Goal: Transaction & Acquisition: Purchase product/service

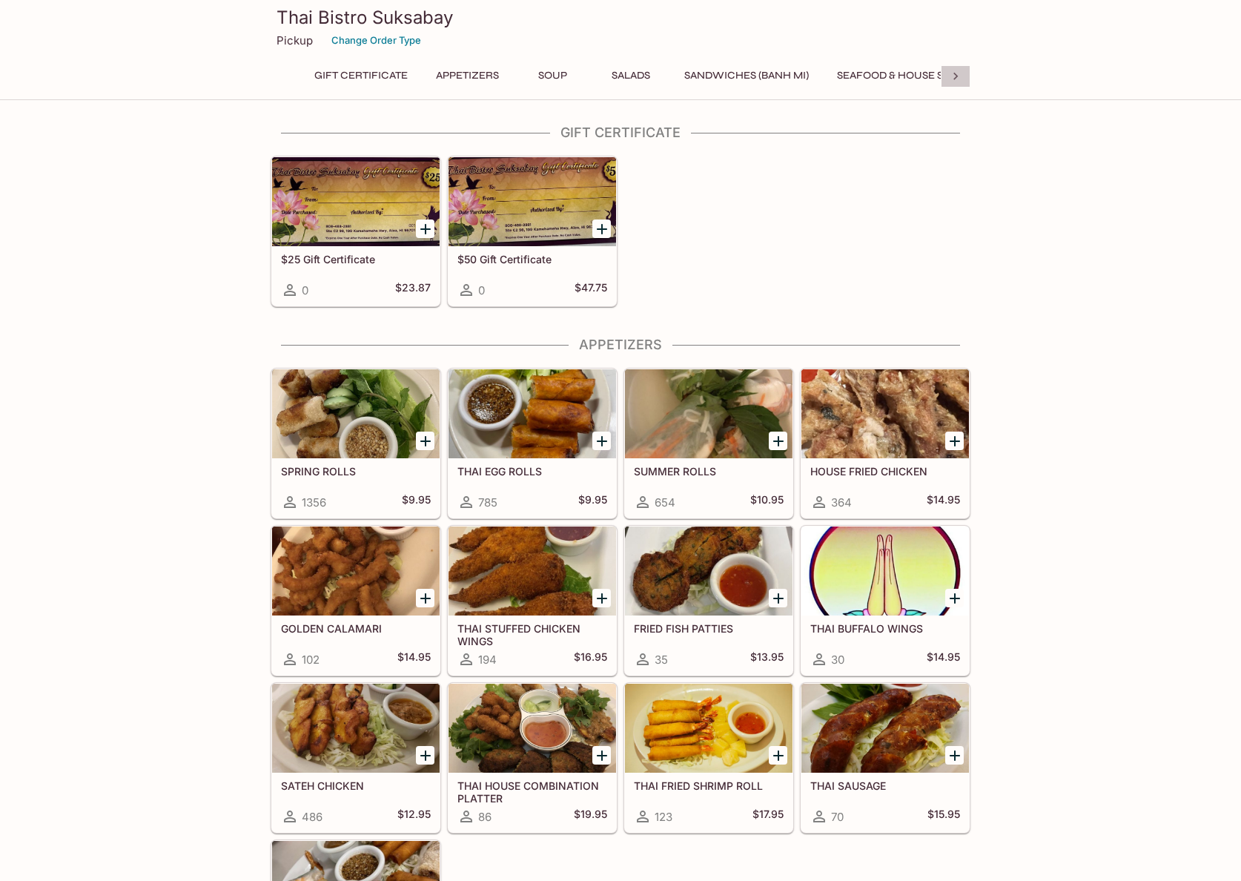
click at [963, 78] on icon at bounding box center [955, 76] width 15 height 15
click at [963, 78] on div "Gift Certificate Appetizers Soup Salads Sandwiches (Banh Mi) Seafood & House Sp…" at bounding box center [621, 80] width 700 height 30
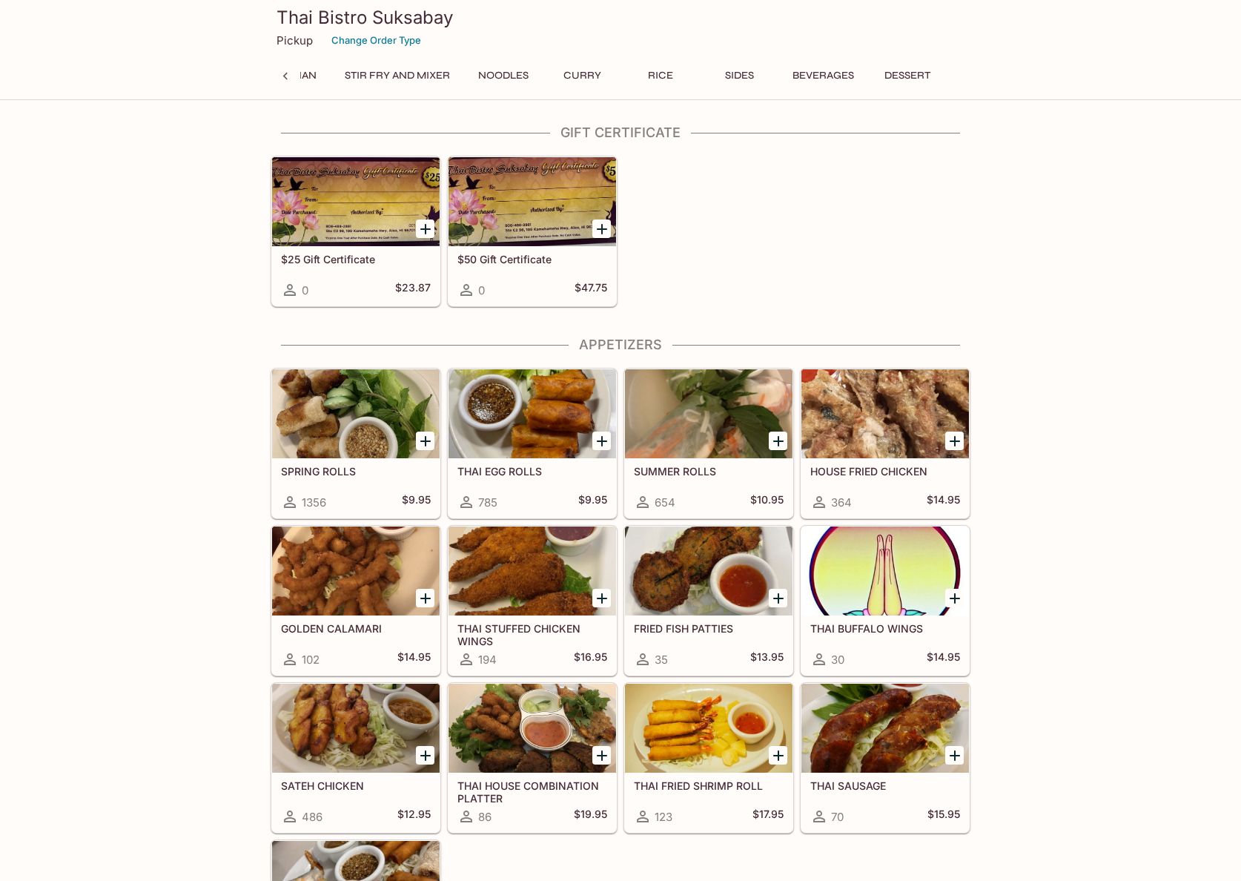
click at [517, 74] on button "Noodles" at bounding box center [503, 75] width 67 height 21
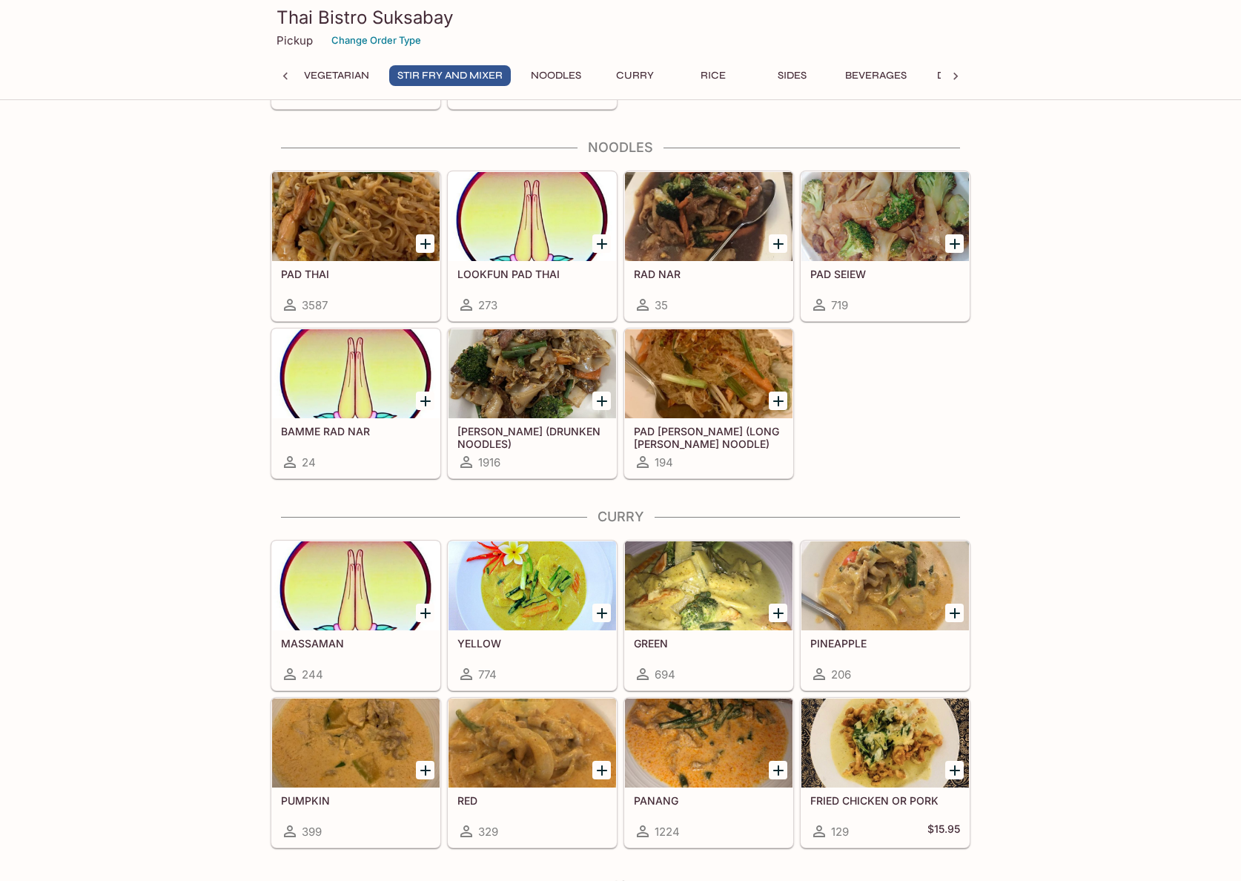
scroll to position [3106, 0]
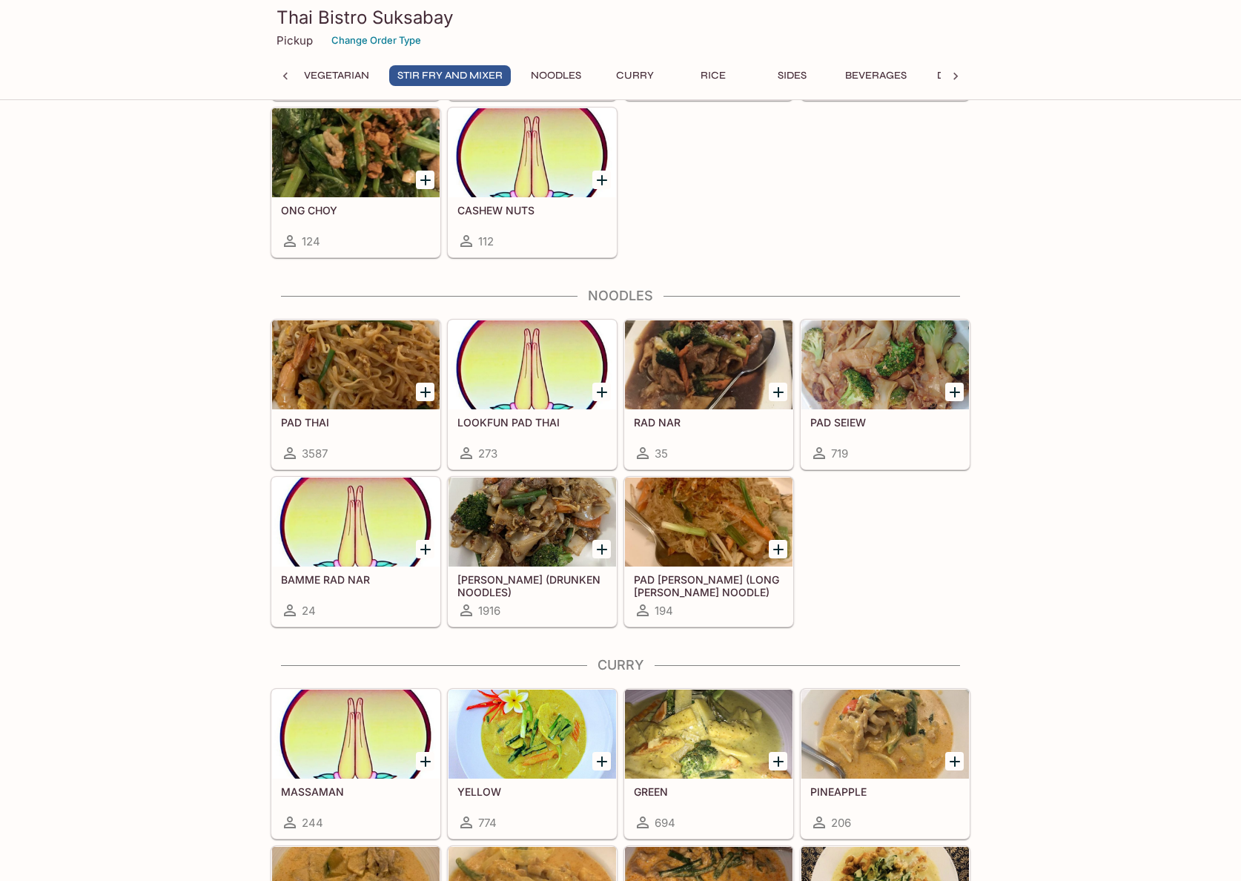
click at [346, 361] on div at bounding box center [356, 364] width 168 height 89
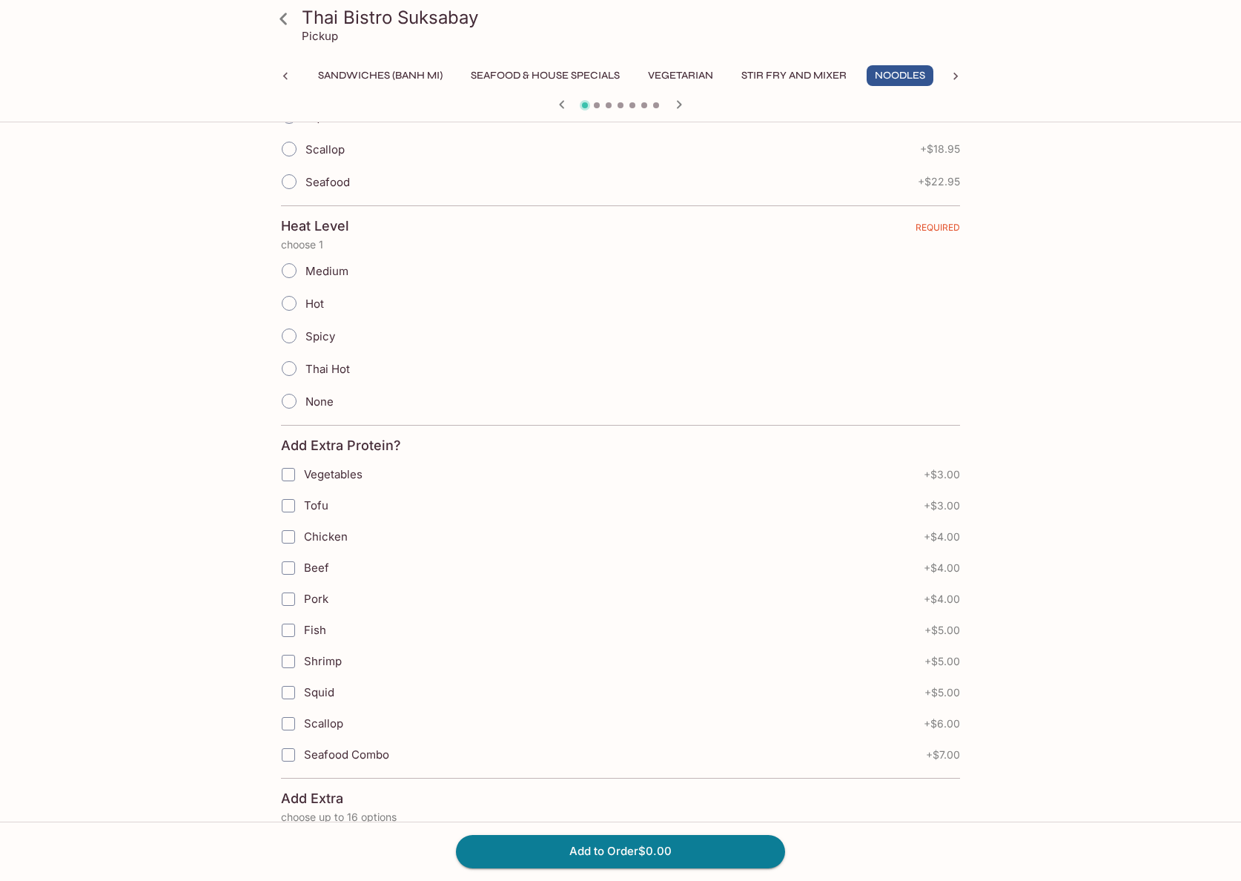
scroll to position [251, 0]
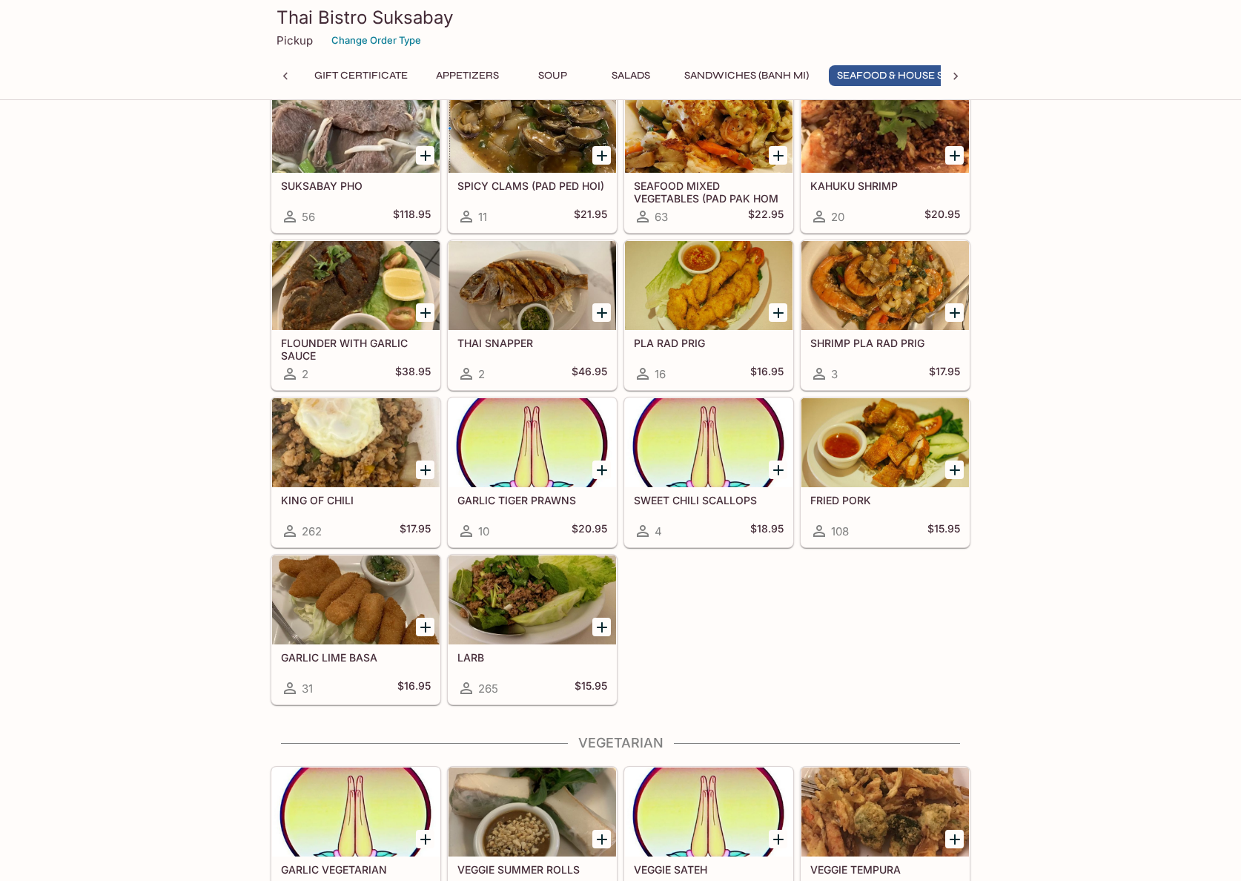
scroll to position [0, 58]
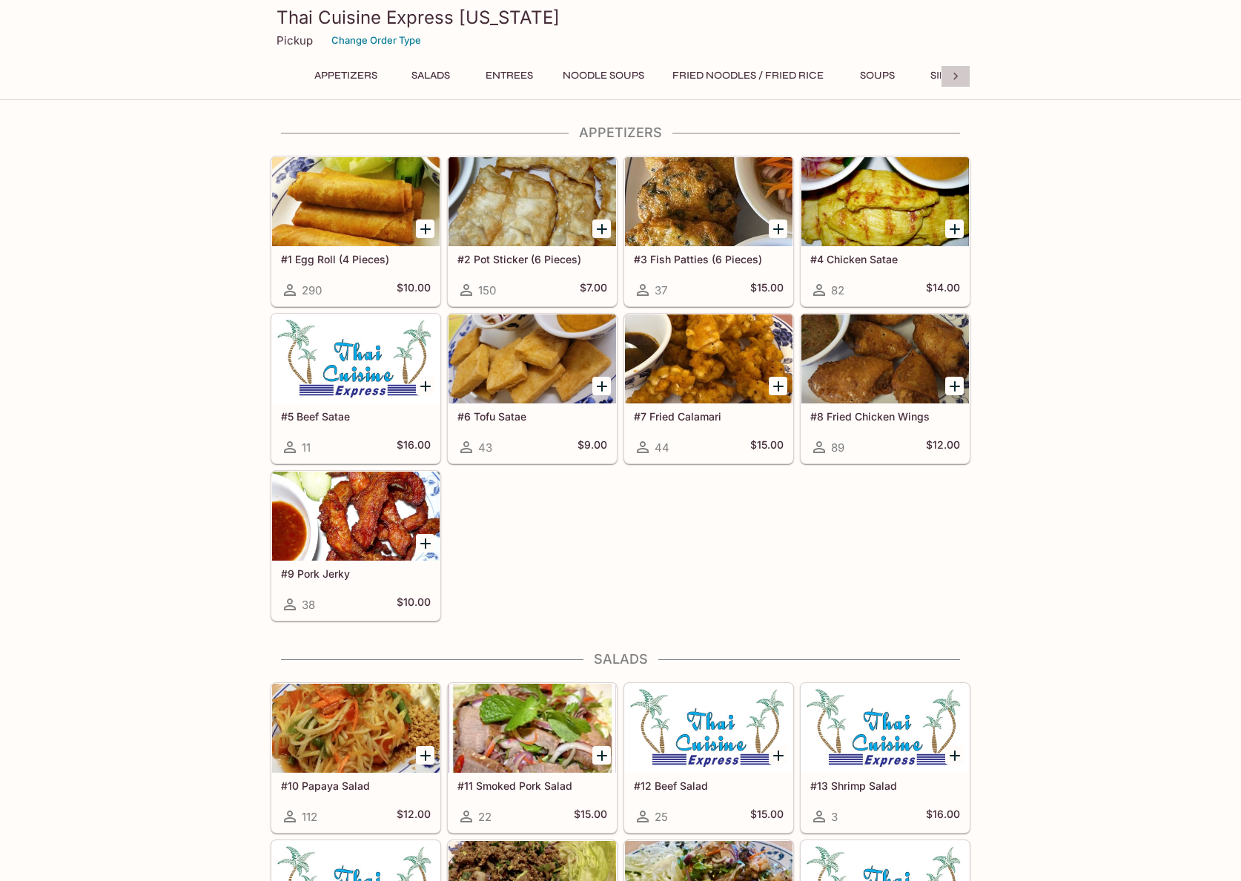
click at [957, 79] on icon at bounding box center [955, 76] width 15 height 15
click at [865, 74] on button "Catering Menu" at bounding box center [889, 75] width 105 height 21
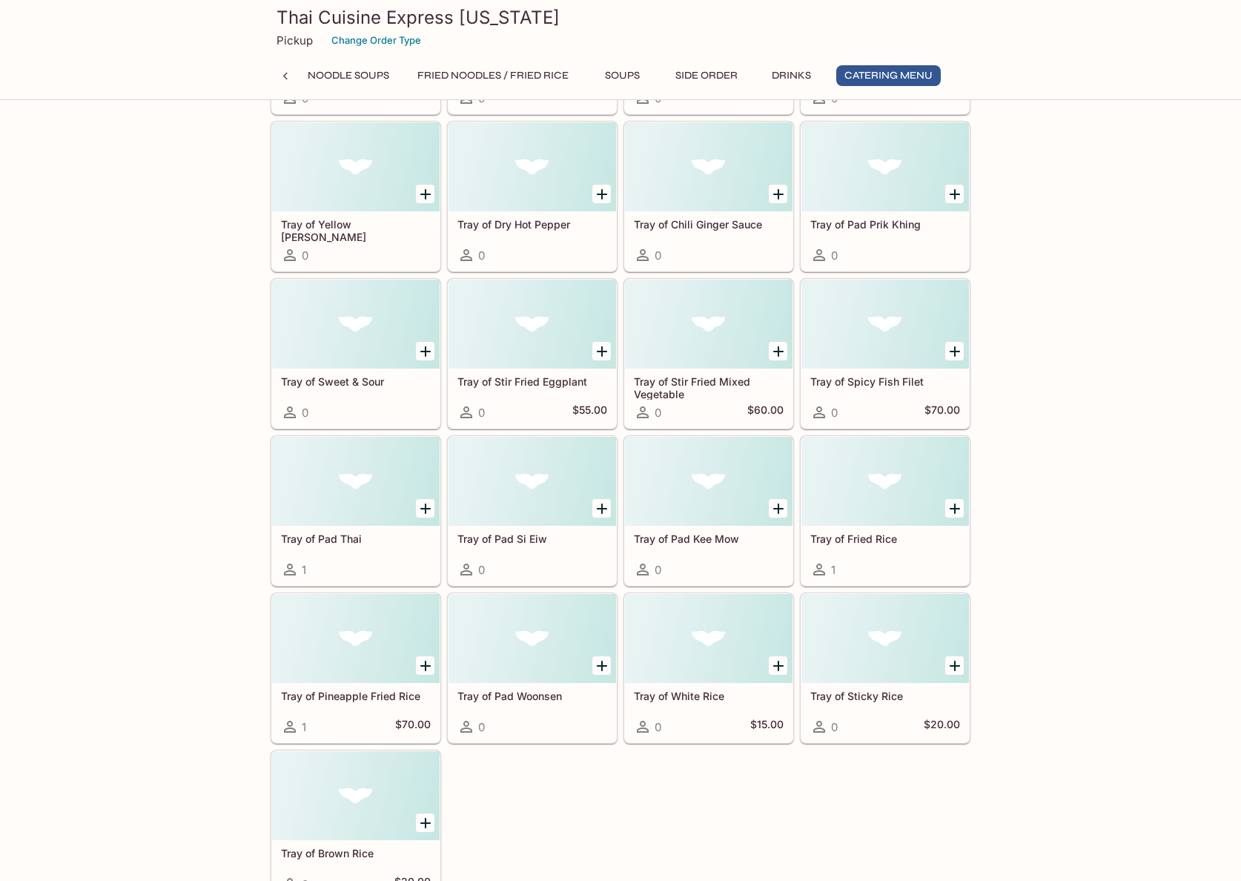
scroll to position [4267, 0]
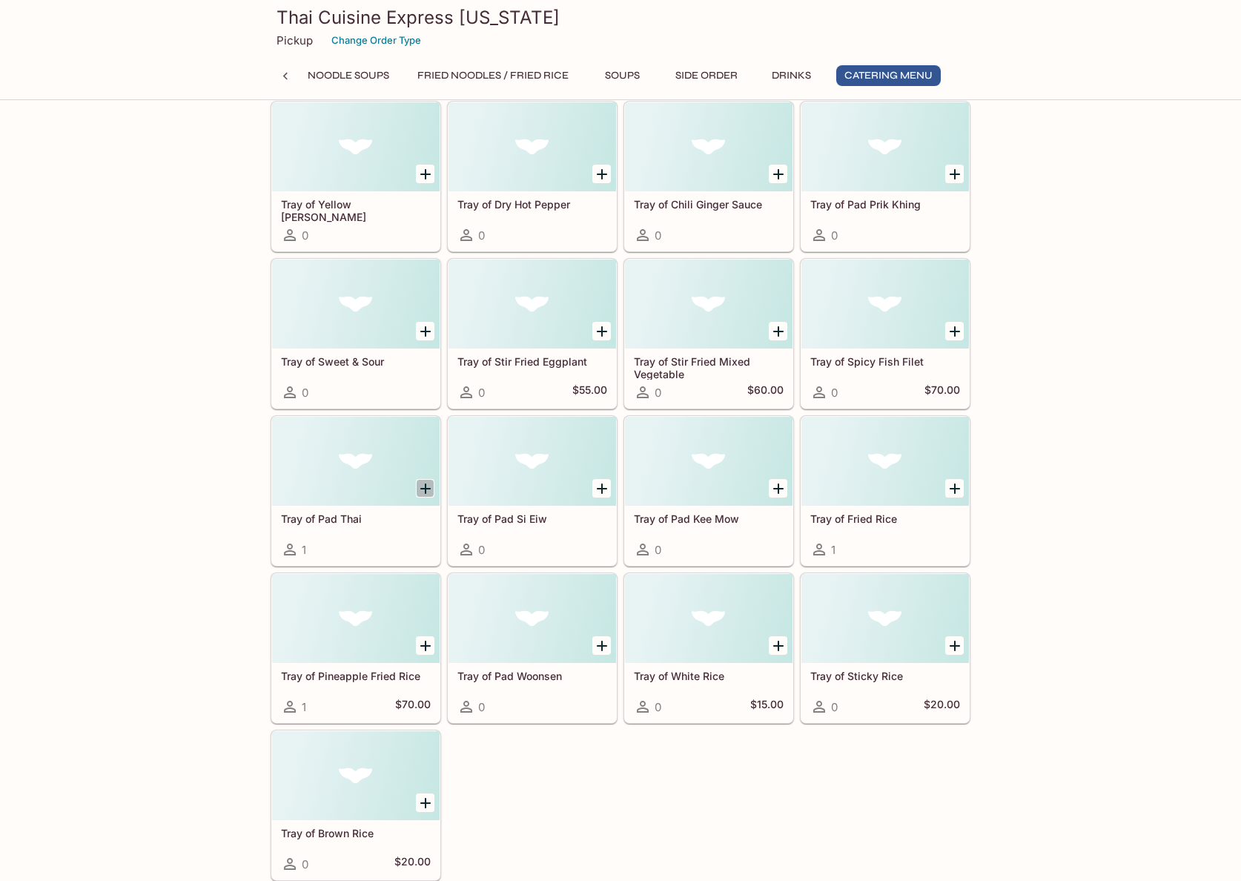
click at [421, 492] on icon "Add Tray of Pad Thai" at bounding box center [426, 489] width 18 height 18
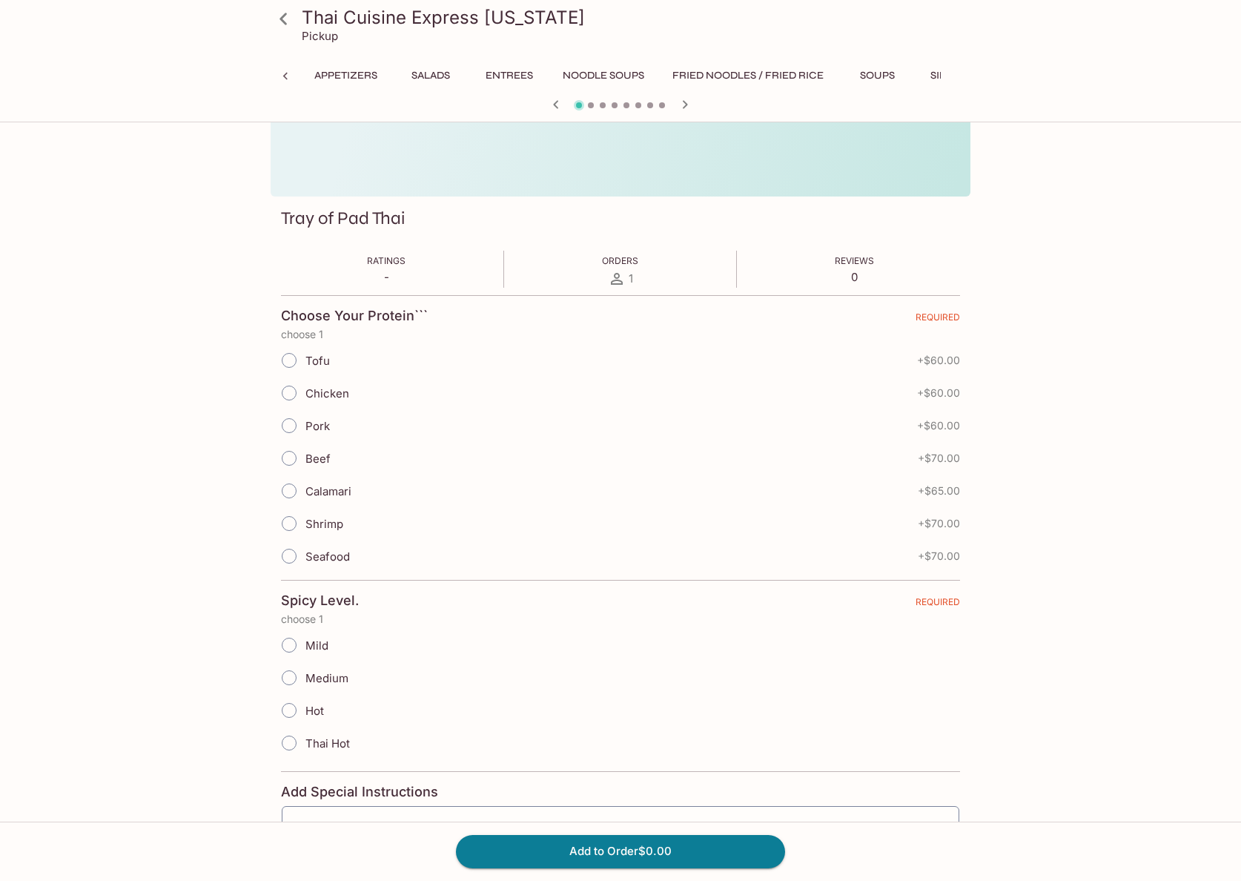
scroll to position [0, 260]
click at [288, 355] on input "Tofu" at bounding box center [289, 360] width 31 height 31
radio input "true"
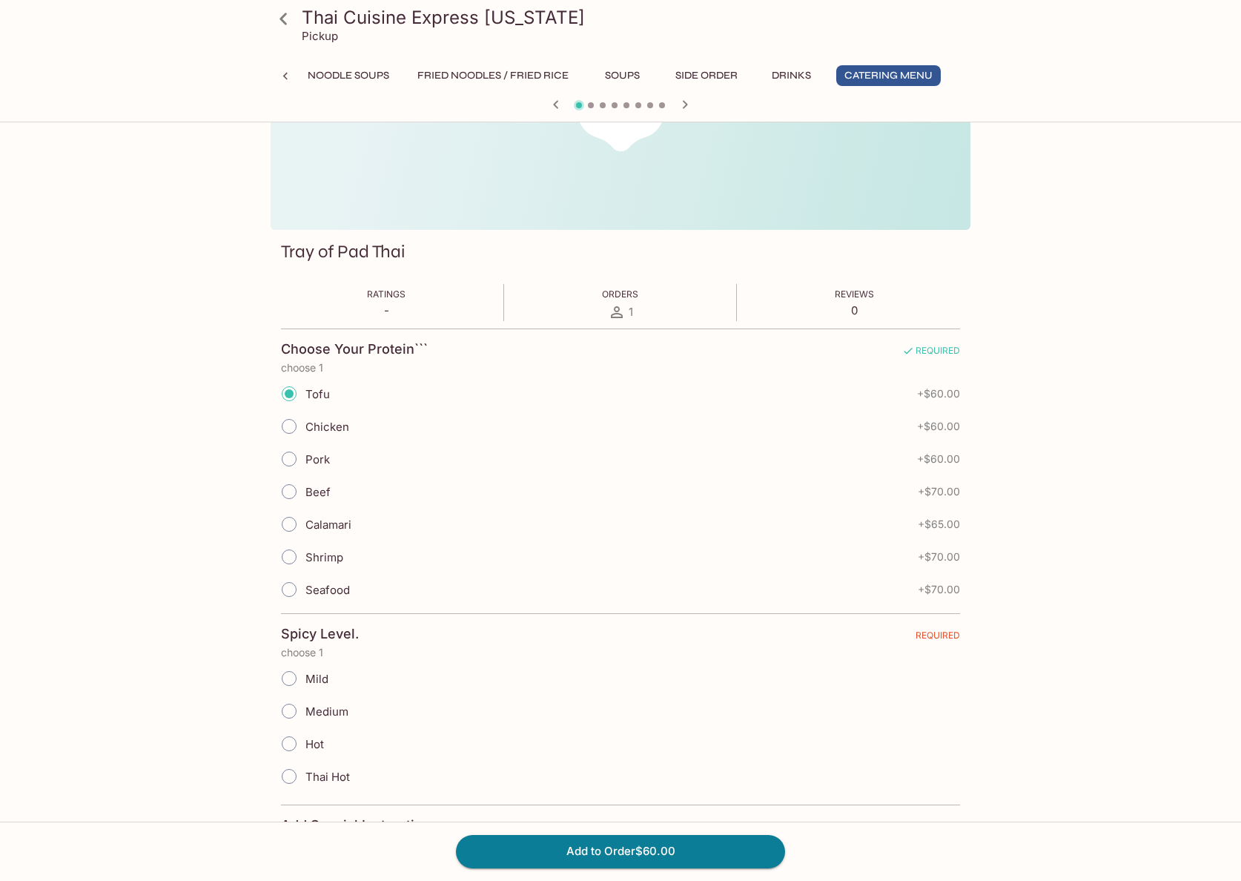
scroll to position [222, 0]
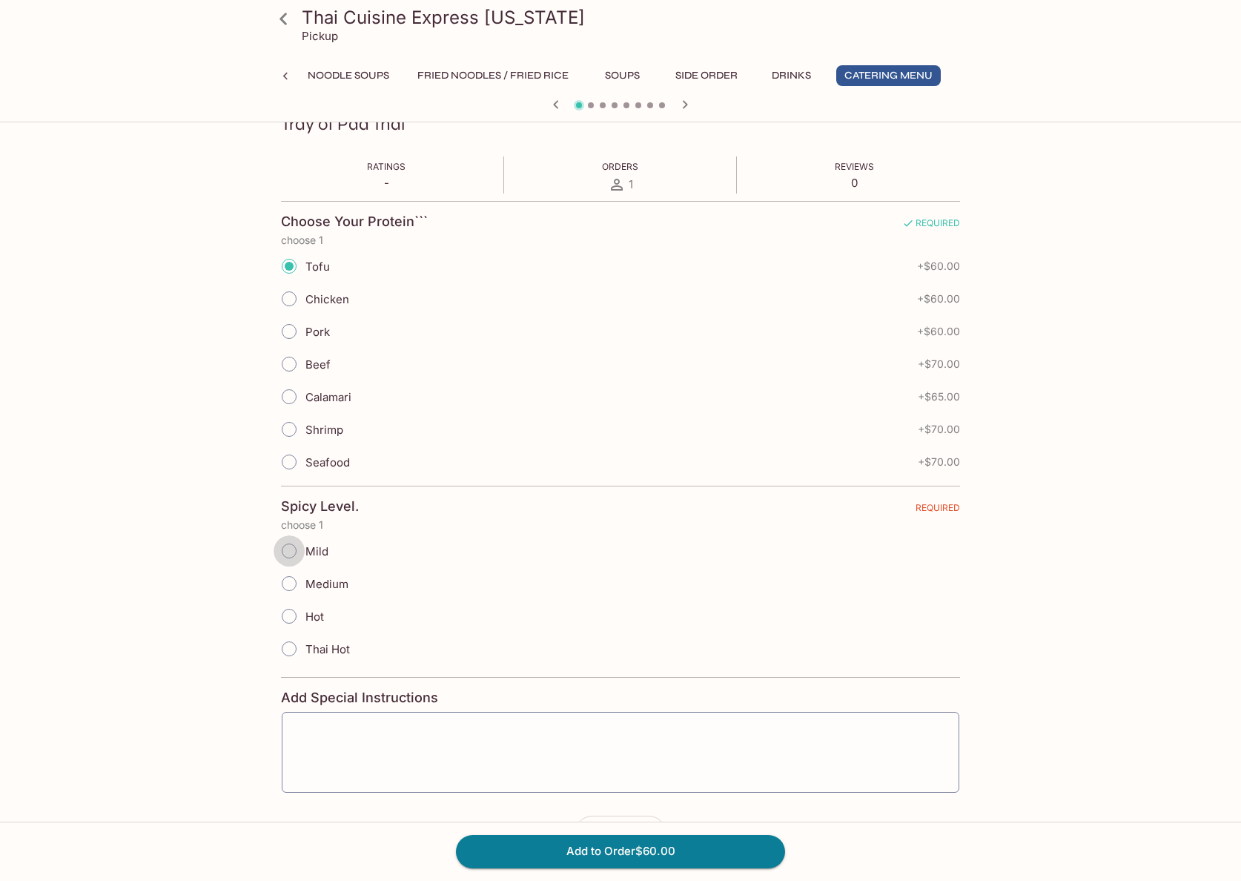
click at [289, 544] on input "Mild" at bounding box center [289, 550] width 31 height 31
radio input "true"
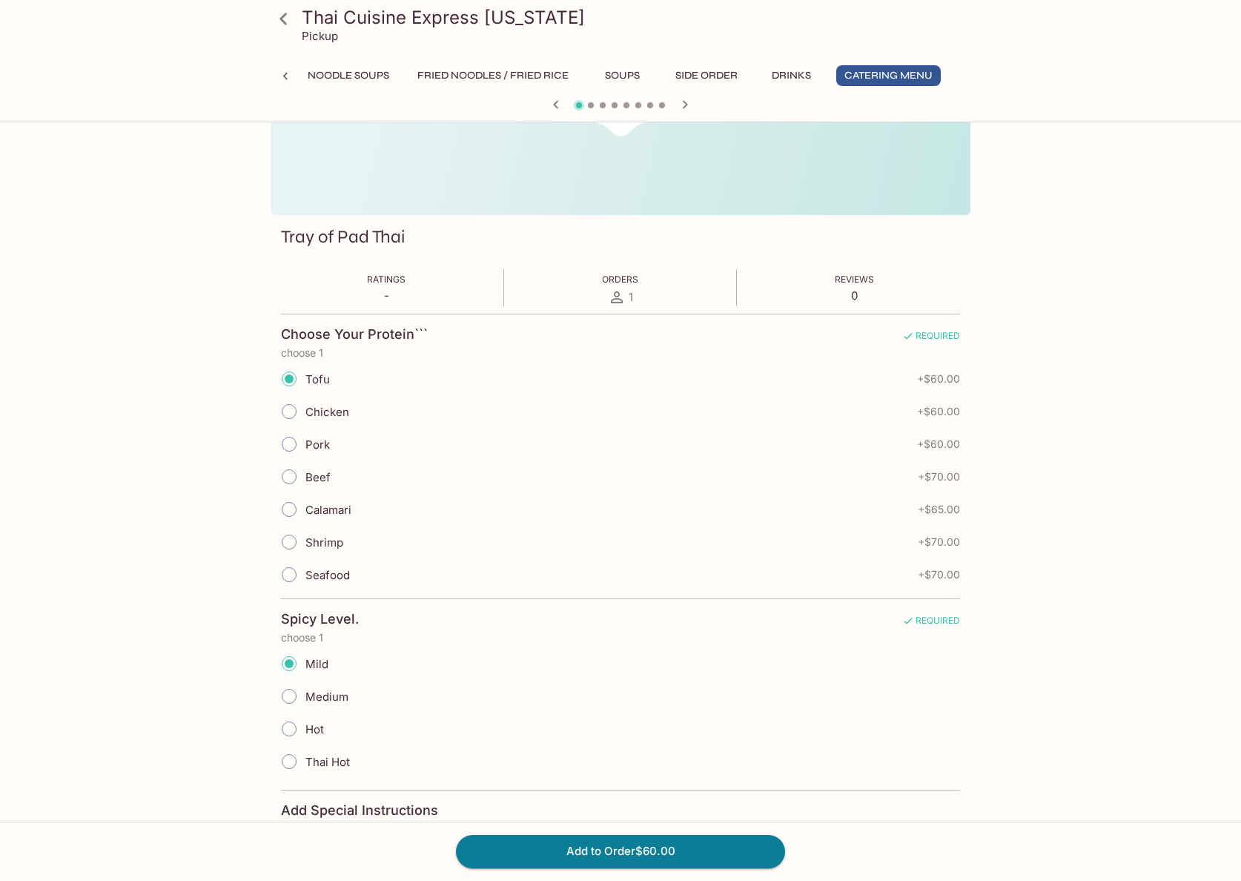
scroll to position [51, 0]
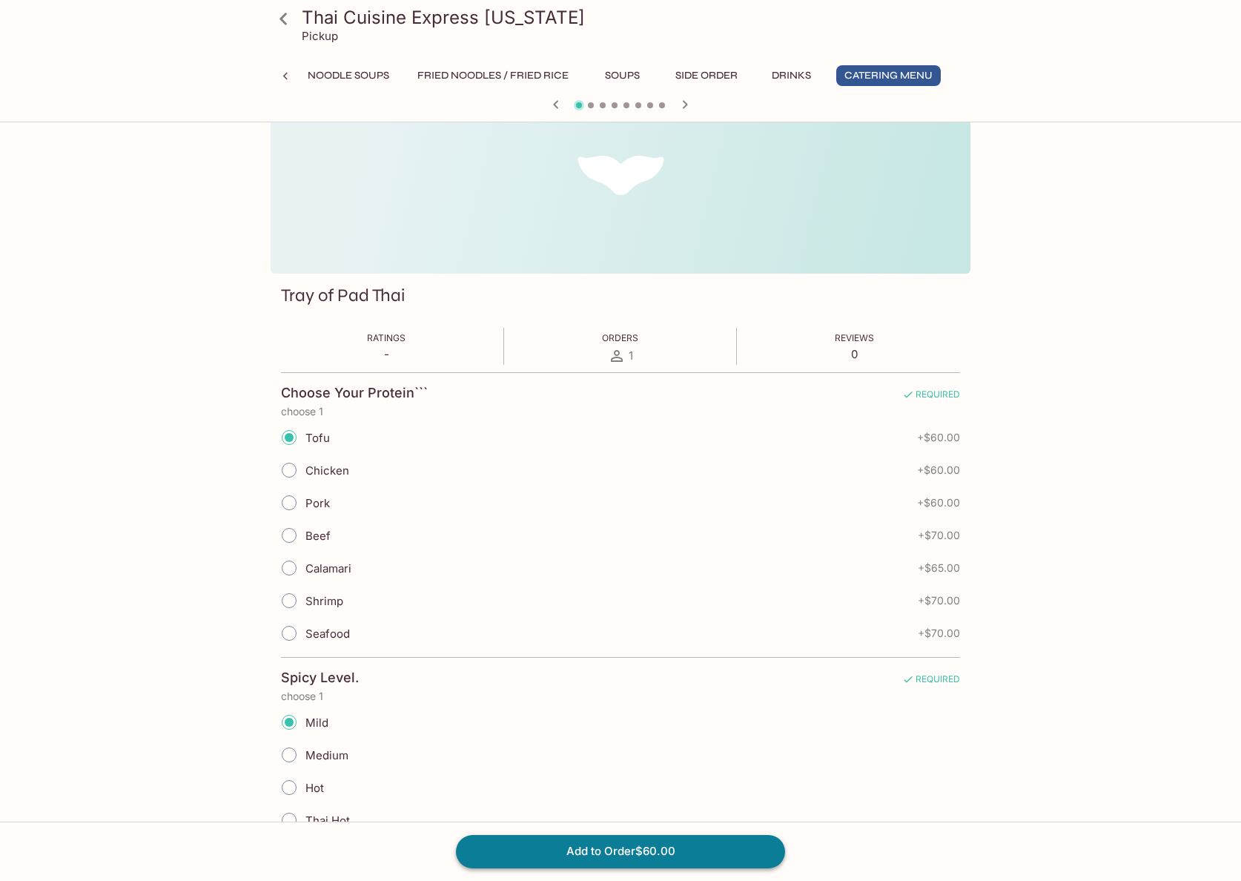
click at [630, 848] on button "Add to Order $60.00" at bounding box center [620, 851] width 329 height 33
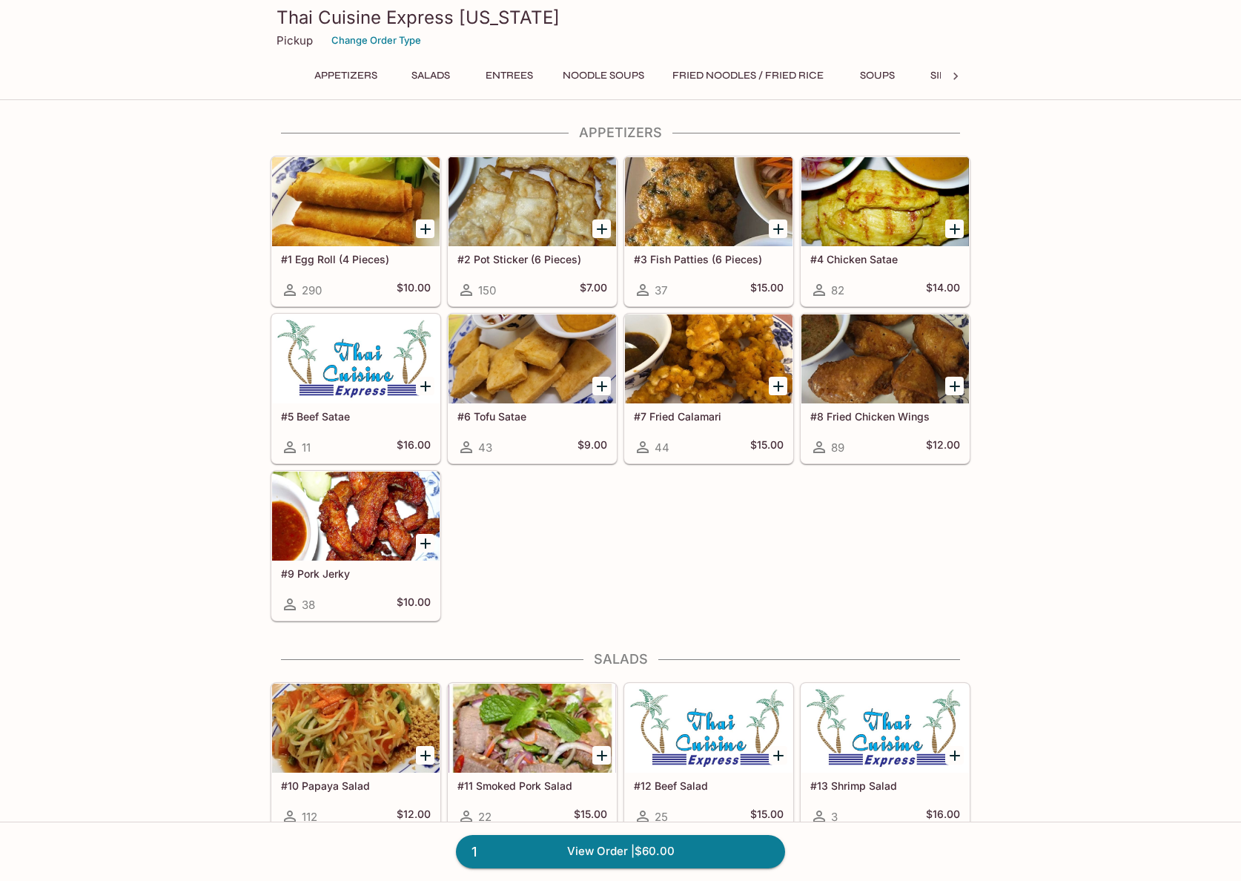
click at [957, 75] on icon at bounding box center [955, 76] width 15 height 15
click at [884, 77] on button "Catering Menu" at bounding box center [889, 75] width 105 height 21
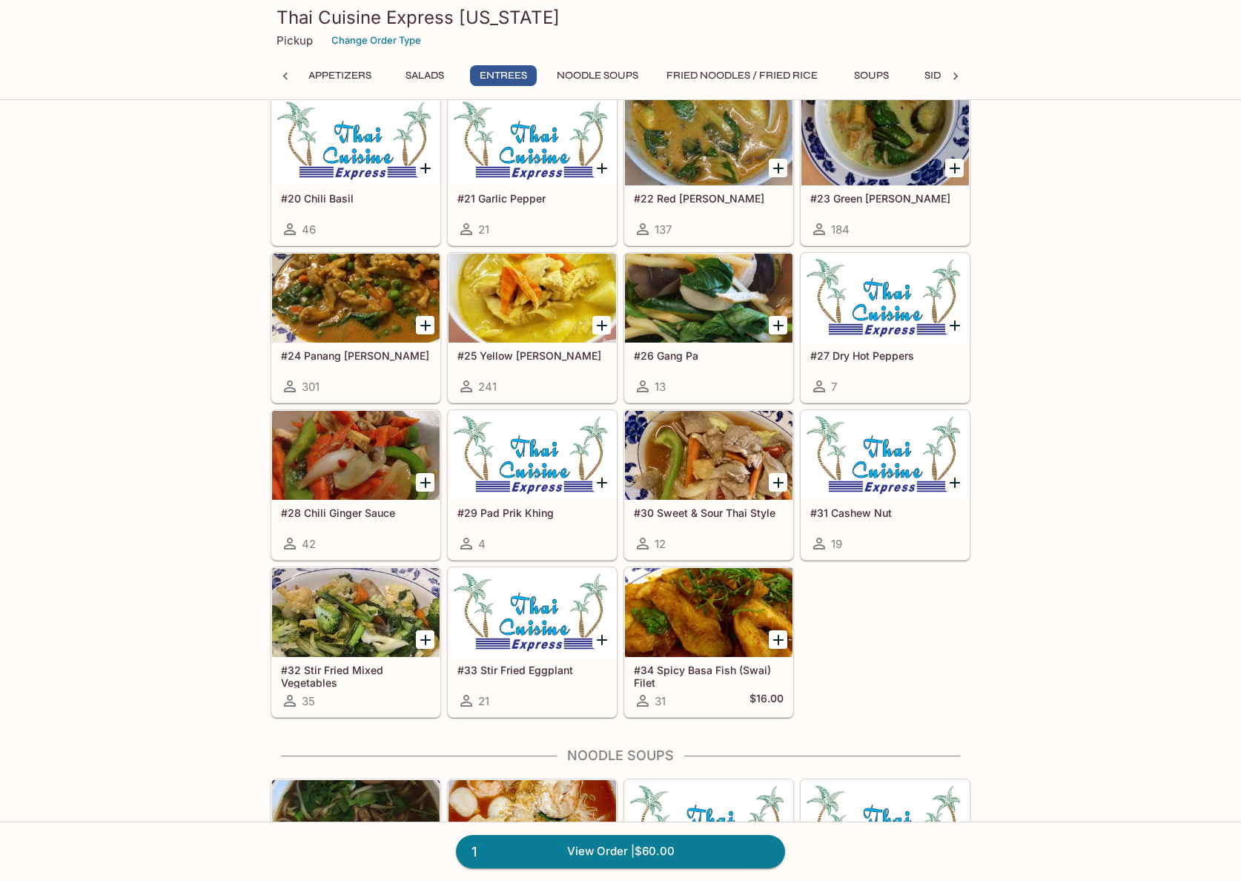
scroll to position [1187, 0]
